Goal: Task Accomplishment & Management: Manage account settings

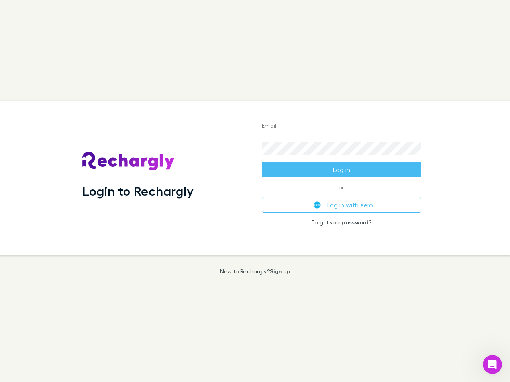
click at [255, 191] on div "Login to Rechargly" at bounding box center [165, 178] width 179 height 154
click at [341, 127] on input "Email" at bounding box center [341, 126] width 159 height 13
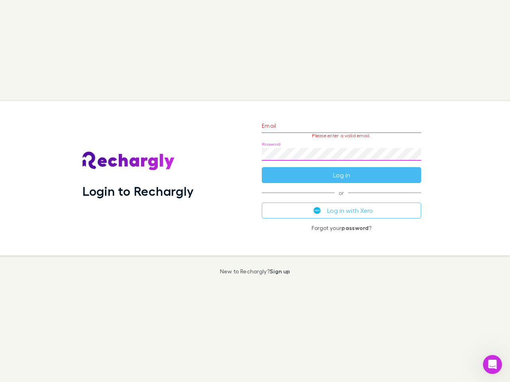
click at [341, 170] on form "Email Please enter a valid email. Password Log in" at bounding box center [341, 148] width 159 height 69
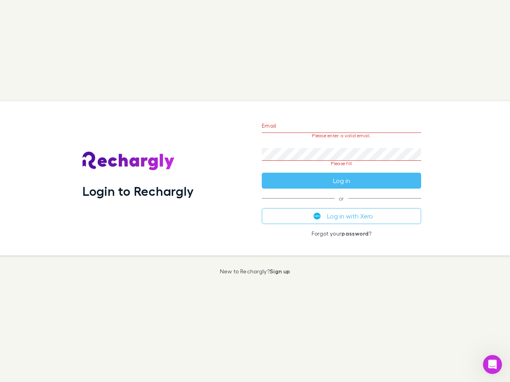
click at [341, 205] on div "Email Please enter a valid email. Password Please fill Log in or Log in with Xe…" at bounding box center [341, 178] width 172 height 154
